Goal: Find specific page/section

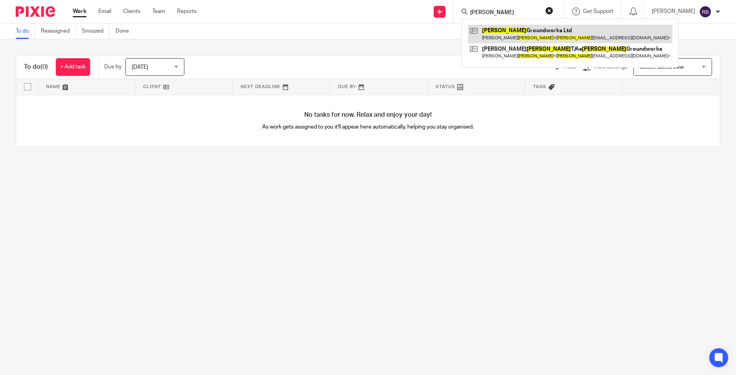
type input "[PERSON_NAME]"
click at [516, 30] on link at bounding box center [570, 34] width 204 height 18
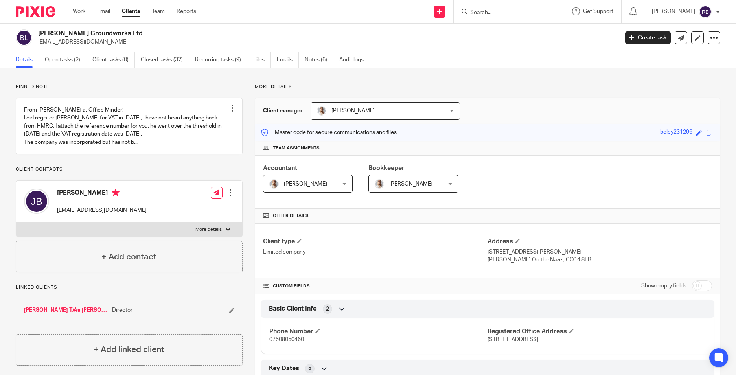
click at [489, 12] on input "Search" at bounding box center [505, 12] width 71 height 7
type input "amp buil"
click at [508, 34] on link at bounding box center [517, 34] width 98 height 18
